Goal: Task Accomplishment & Management: Manage account settings

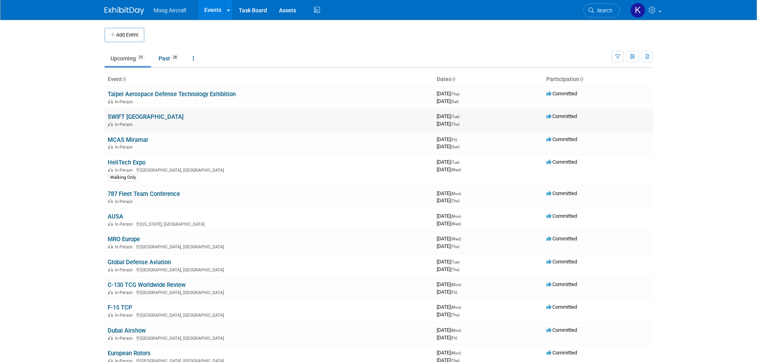
click at [134, 118] on link "SWIFT [GEOGRAPHIC_DATA]" at bounding box center [146, 116] width 76 height 7
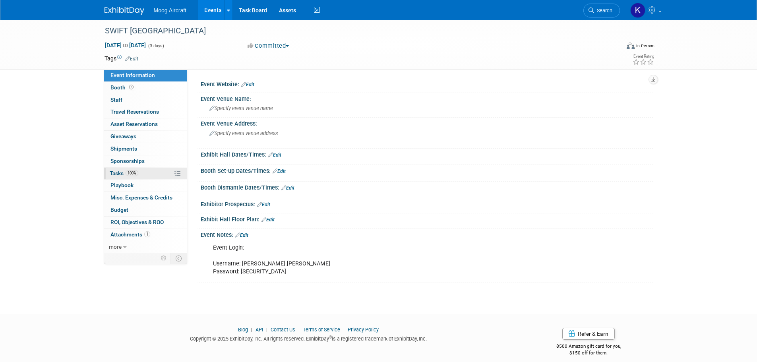
click at [115, 175] on span "Tasks 100%" at bounding box center [124, 173] width 29 height 6
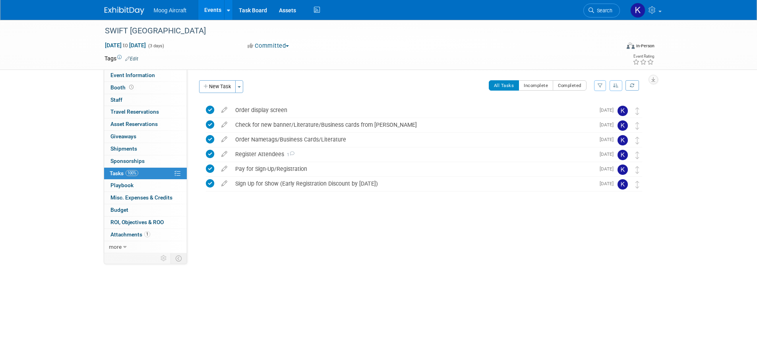
click at [136, 12] on img at bounding box center [125, 11] width 40 height 8
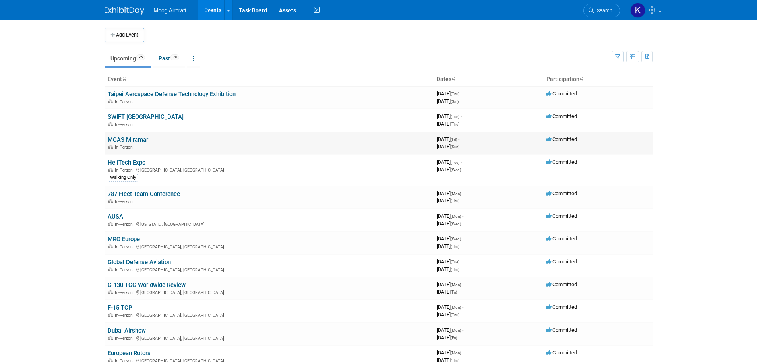
click at [118, 136] on td "MCAS Miramar In-Person" at bounding box center [269, 143] width 329 height 23
click at [118, 138] on link "MCAS Miramar" at bounding box center [128, 139] width 41 height 7
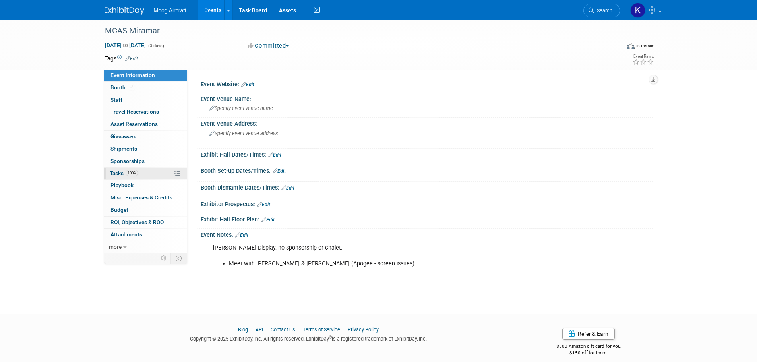
click at [118, 170] on link "100% Tasks 100%" at bounding box center [145, 174] width 83 height 12
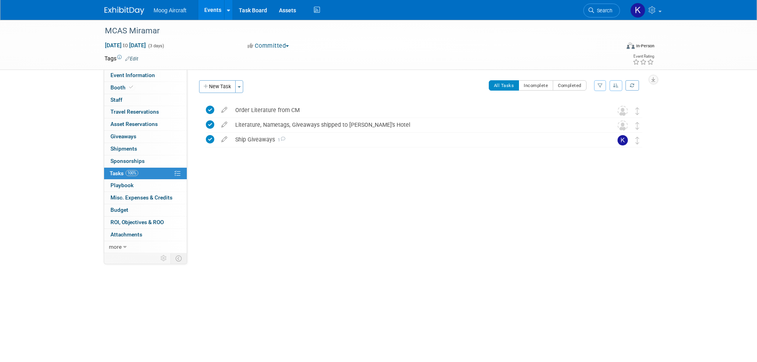
click at [124, 13] on img at bounding box center [125, 11] width 40 height 8
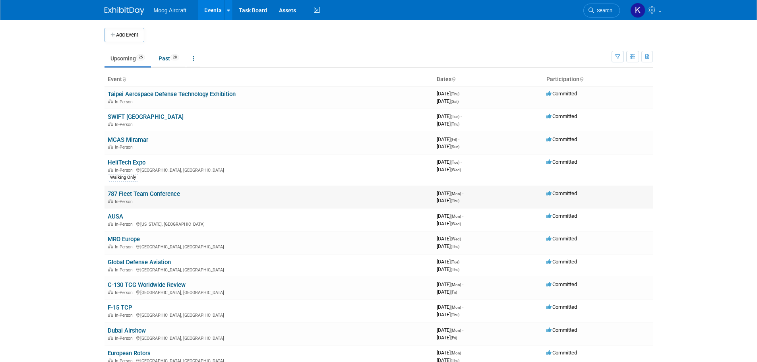
click at [132, 192] on link "787 Fleet Team Conference" at bounding box center [144, 193] width 72 height 7
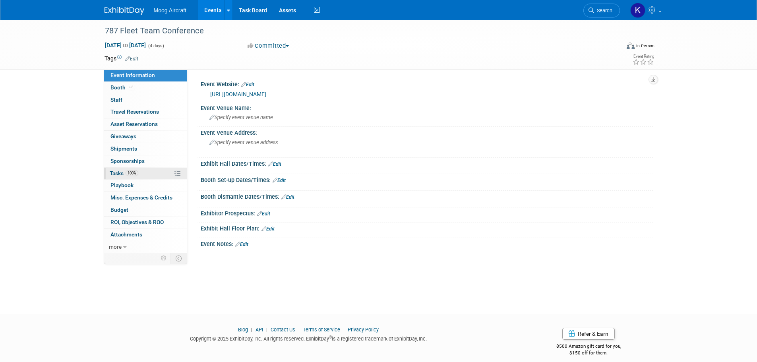
click at [122, 178] on link "100% Tasks 100%" at bounding box center [145, 174] width 83 height 12
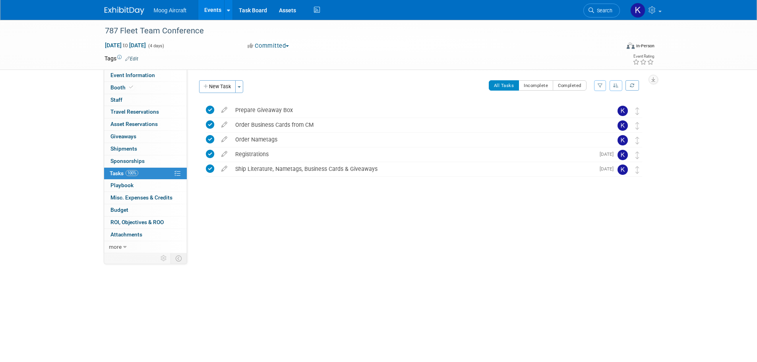
click at [130, 10] on img at bounding box center [125, 11] width 40 height 8
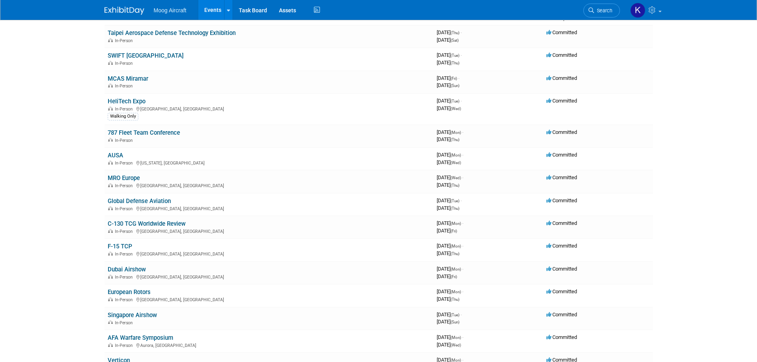
scroll to position [80, 0]
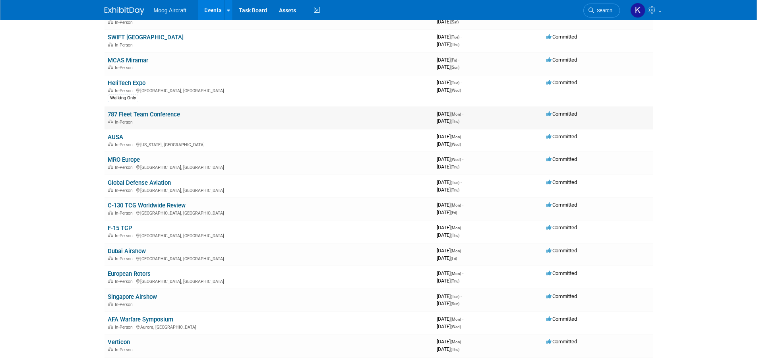
click at [168, 114] on link "787 Fleet Team Conference" at bounding box center [144, 114] width 72 height 7
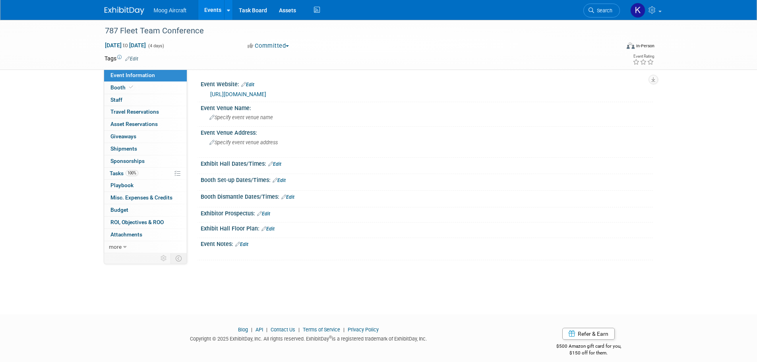
click at [55, 95] on div "787 Fleet Team Conference [DATE] to [DATE] (4 days) [DATE] to [DATE] Committed …" at bounding box center [378, 160] width 757 height 280
click at [124, 172] on span "Tasks 100%" at bounding box center [124, 173] width 29 height 6
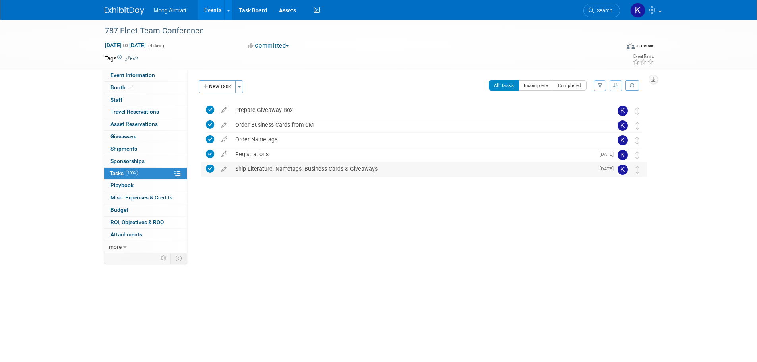
click at [281, 167] on div "Ship Literature, Nametags, Business Cards & Giveaways" at bounding box center [413, 169] width 364 height 14
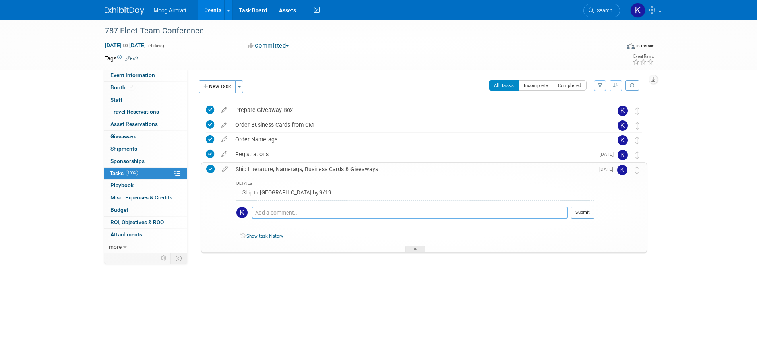
click at [277, 213] on textarea at bounding box center [410, 213] width 316 height 12
type textarea "Shipped by KB on [DATE]"
click at [590, 212] on button "Submit" at bounding box center [582, 213] width 23 height 12
